Goal: Information Seeking & Learning: Learn about a topic

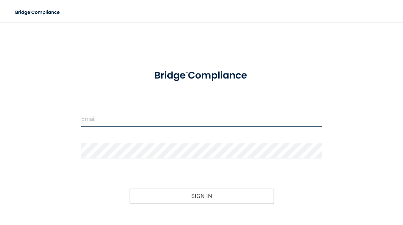
click at [241, 111] on input "email" at bounding box center [201, 118] width 240 height 15
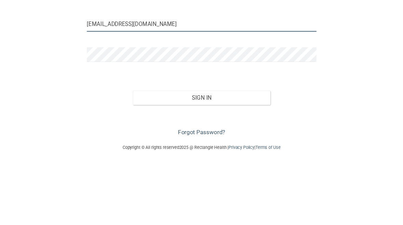
scroll to position [28, 0]
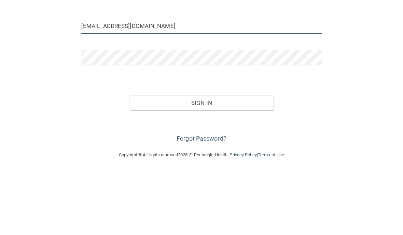
type input "[EMAIL_ADDRESS][DOMAIN_NAME]"
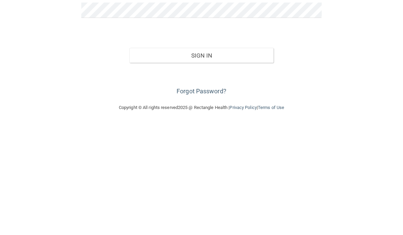
click at [248, 160] on button "Sign In" at bounding box center [201, 167] width 144 height 15
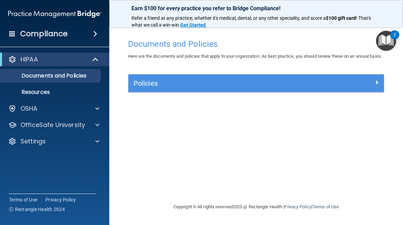
click at [377, 86] on span at bounding box center [376, 82] width 4 height 8
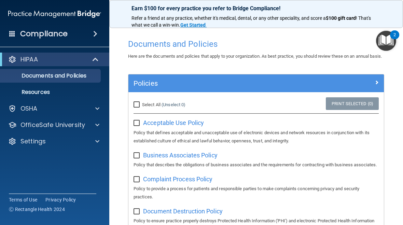
click at [93, 62] on span at bounding box center [96, 59] width 6 height 8
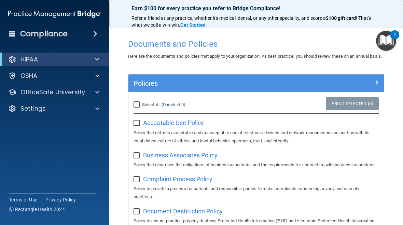
click at [85, 59] on div "HIPAA" at bounding box center [45, 59] width 84 height 8
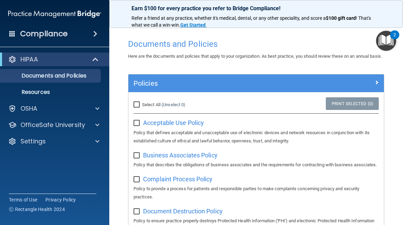
click at [94, 33] on span at bounding box center [95, 34] width 4 height 8
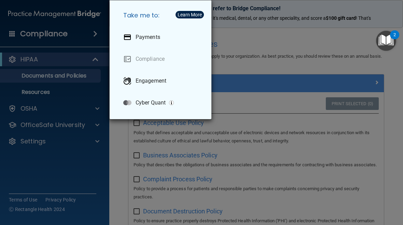
click at [79, 143] on div "Take me to: Payments Compliance Engagement Cyber Quant" at bounding box center [201, 112] width 403 height 225
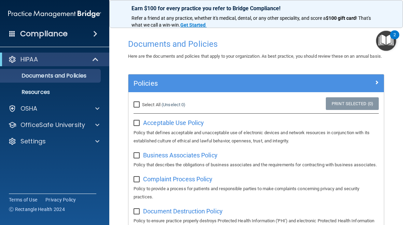
click at [88, 127] on div at bounding box center [96, 125] width 17 height 8
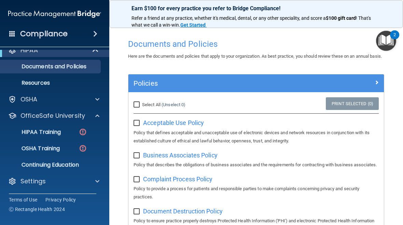
scroll to position [9, 0]
click at [68, 127] on link "HIPAA Training" at bounding box center [46, 132] width 107 height 14
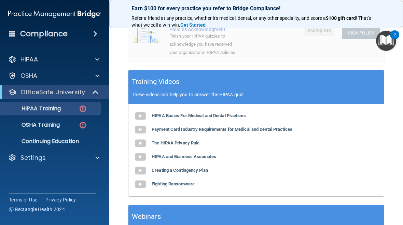
scroll to position [237, 0]
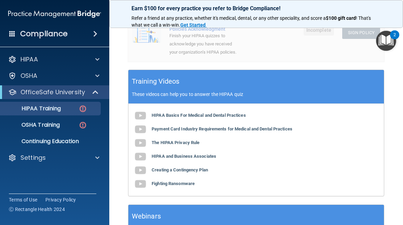
click at [144, 109] on img at bounding box center [140, 116] width 14 height 14
